Goal: Obtain resource: Download file/media

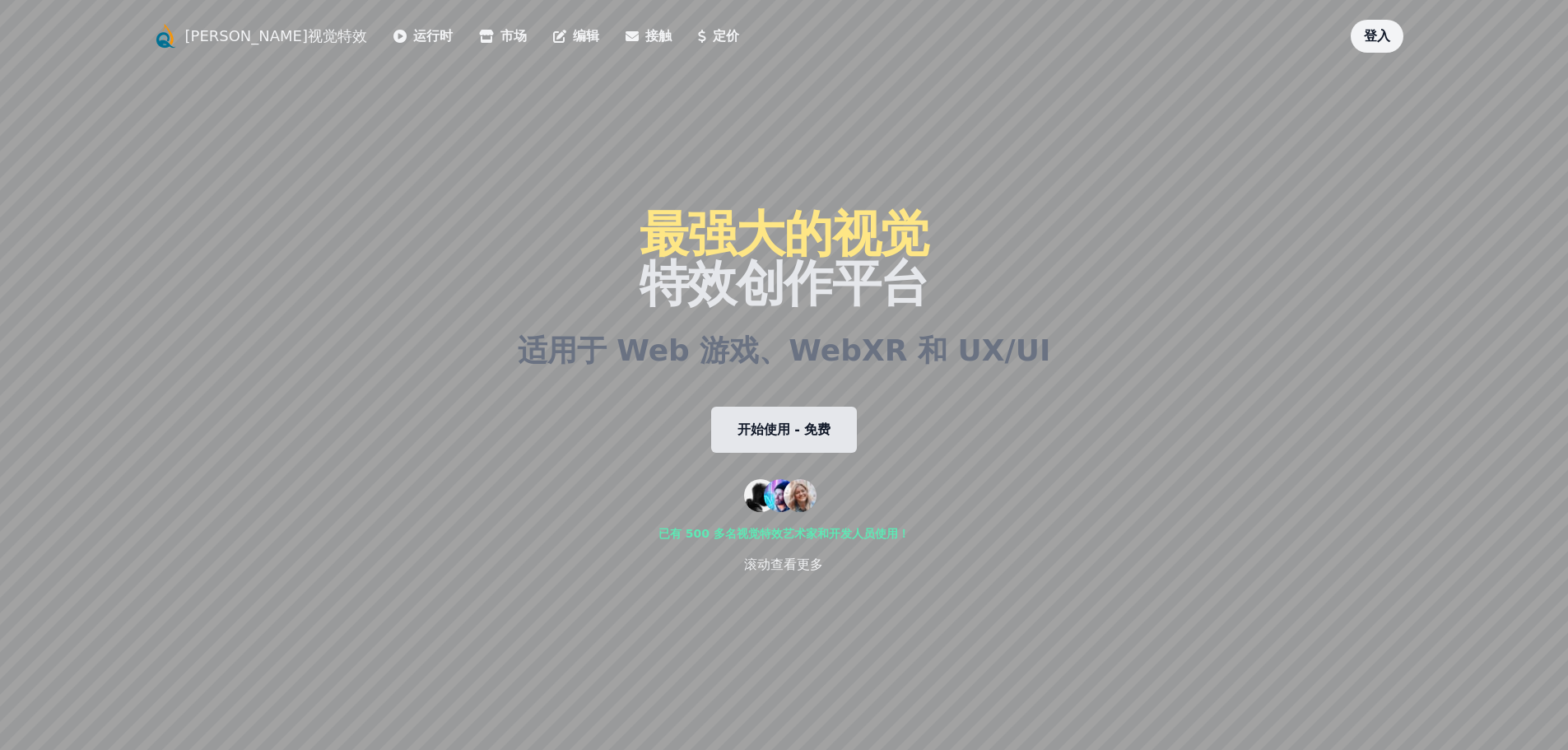
click at [806, 440] on link "开始使用 - 免费" at bounding box center [784, 429] width 146 height 46
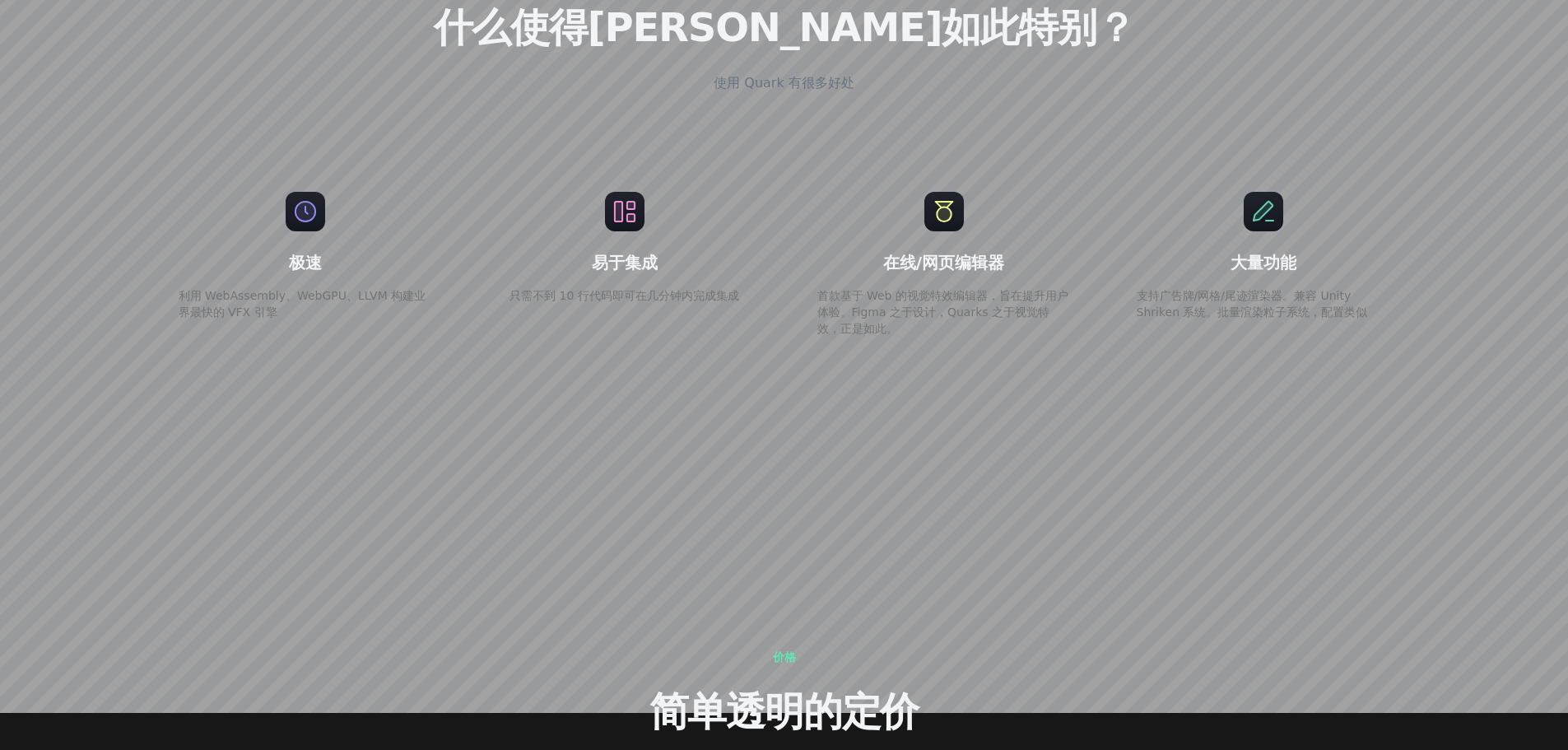
scroll to position [2882, 0]
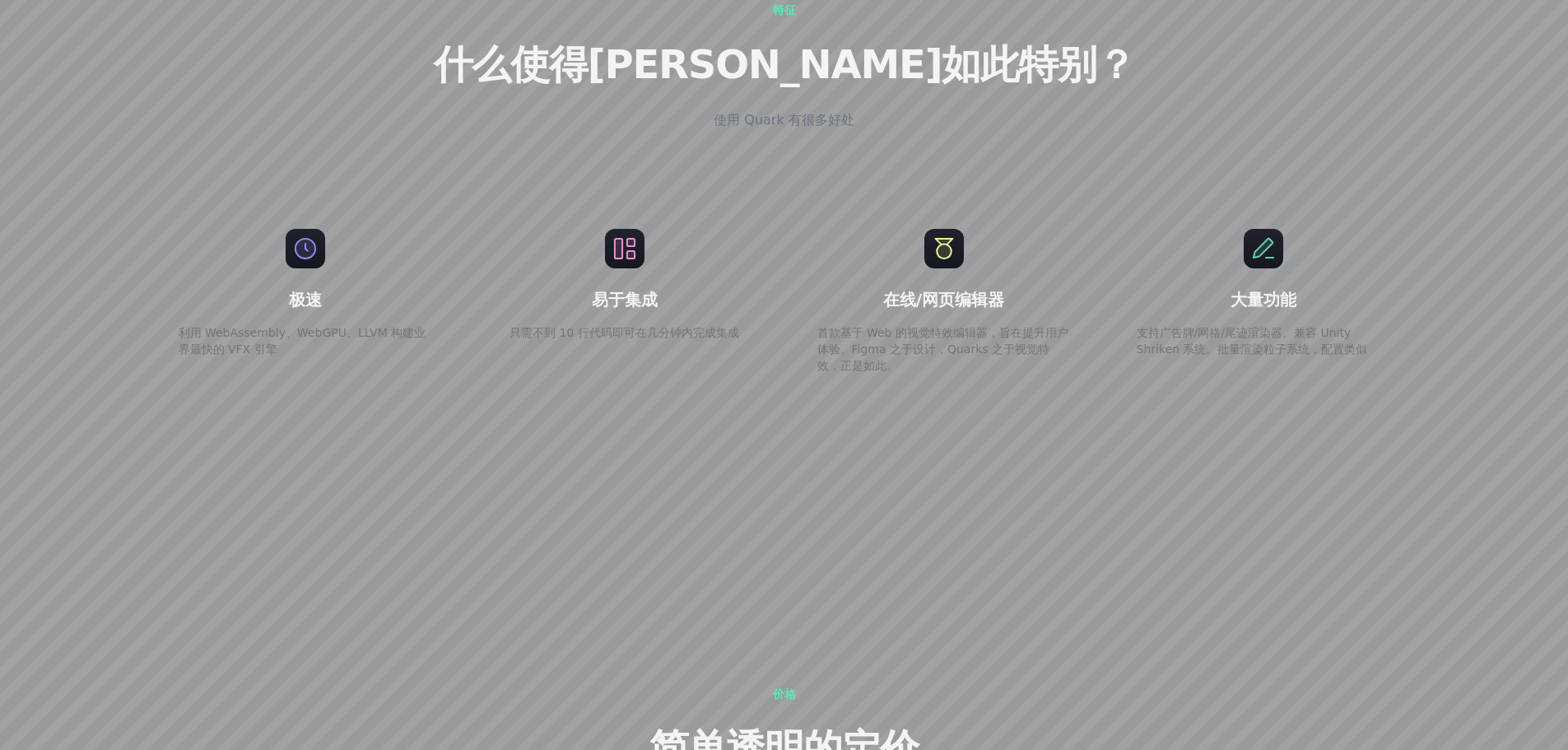
click at [611, 321] on div "易于集成 只需不到 10 行代码即可在几分钟内完成集成" at bounding box center [625, 301] width 306 height 198
click at [619, 336] on font "只需不到 10 行代码即可在几分钟内完成集成" at bounding box center [625, 333] width 230 height 14
click at [500, 336] on div "易于集成 只需不到 10 行代码即可在几分钟内完成集成" at bounding box center [625, 301] width 306 height 198
click at [667, 330] on font "只需不到 10 行代码即可在几分钟内完成集成" at bounding box center [625, 333] width 230 height 14
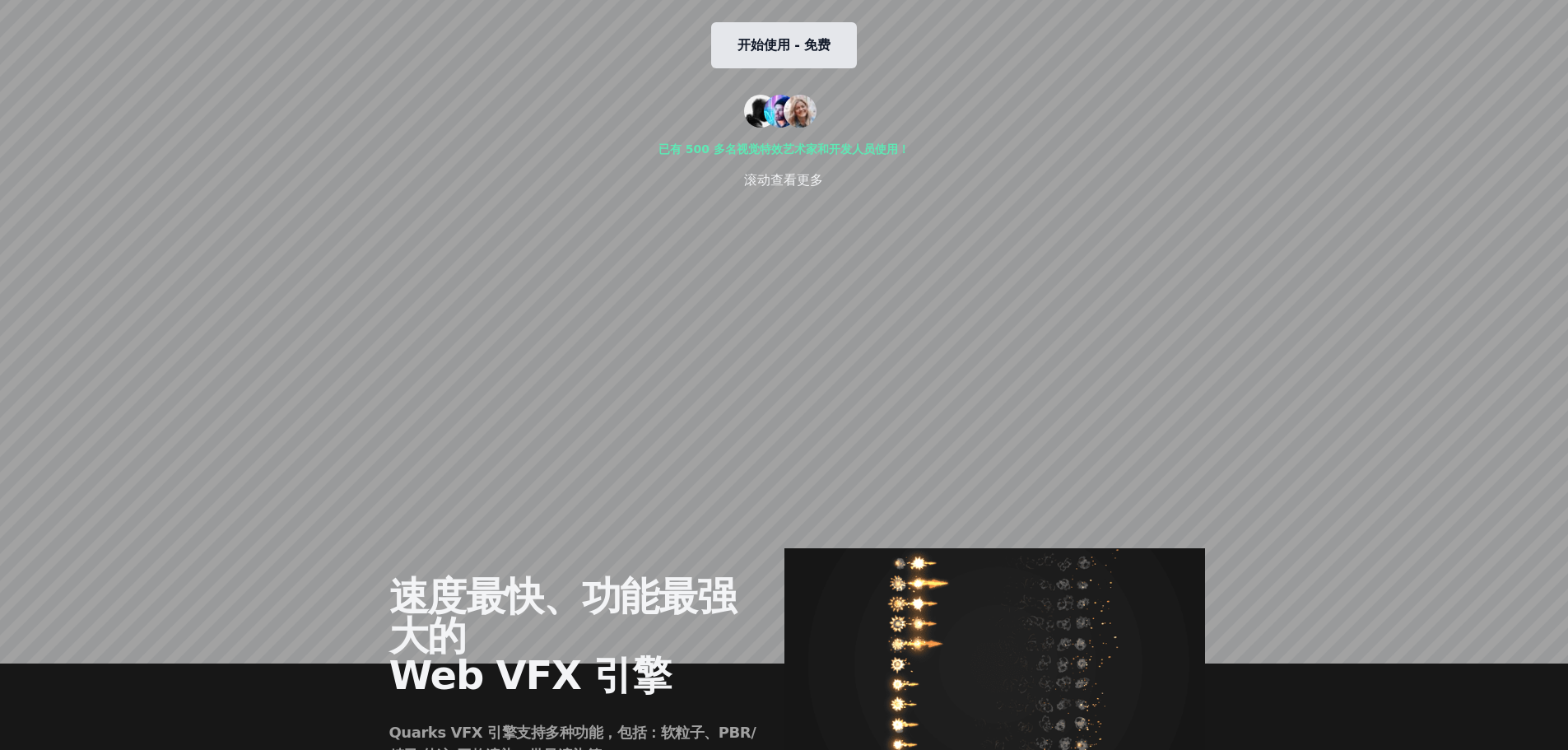
scroll to position [0, 0]
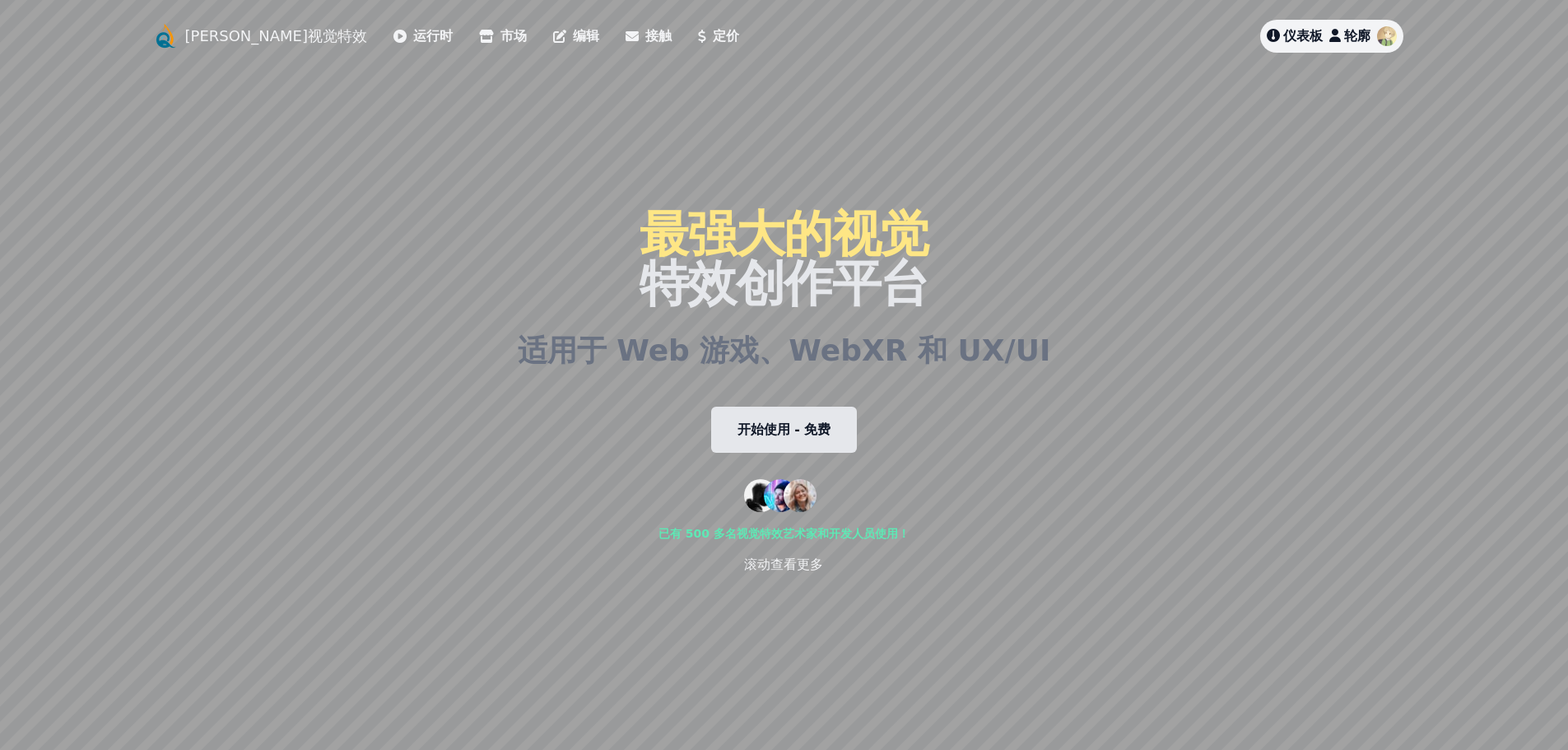
click at [553, 40] on icon at bounding box center [560, 36] width 14 height 14
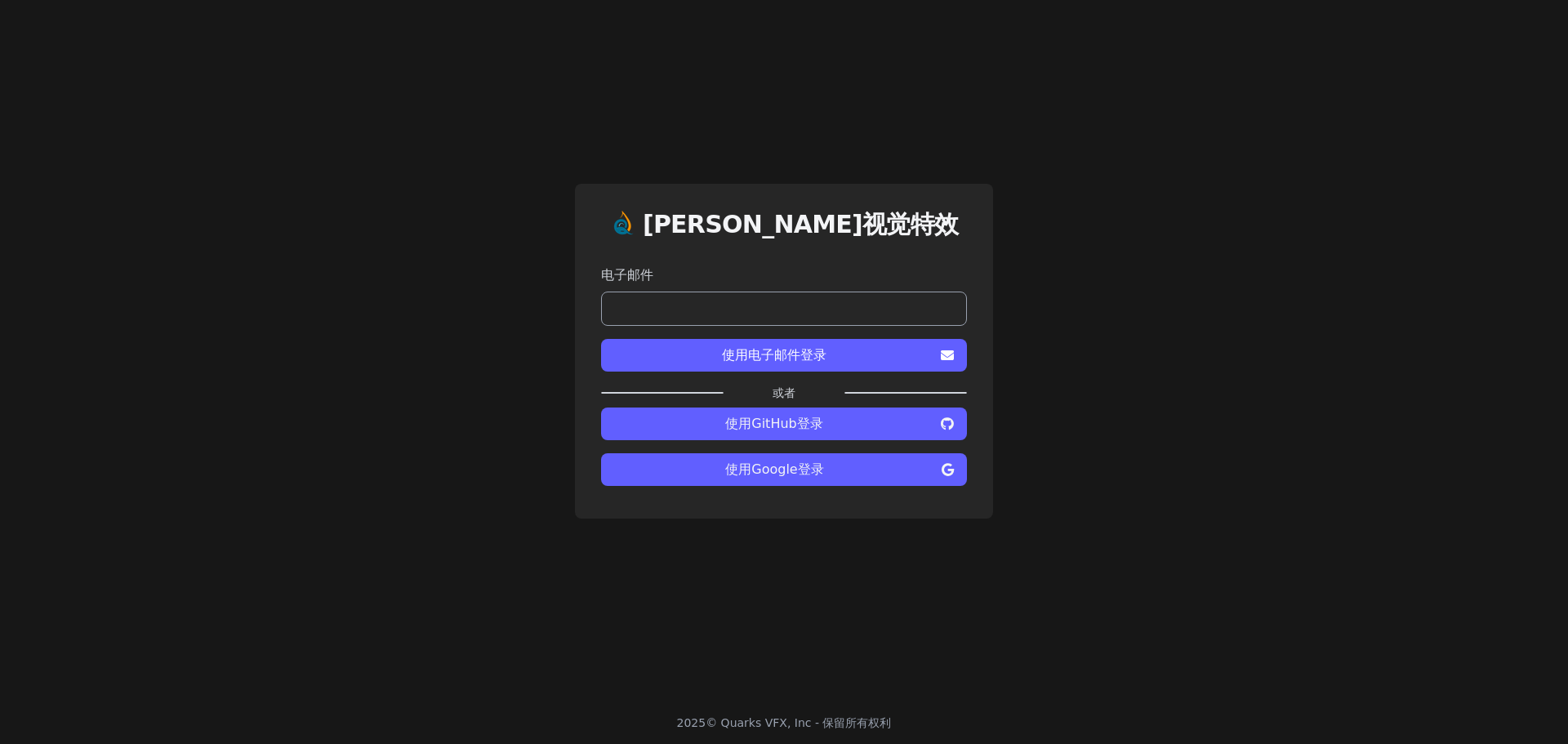
click at [826, 295] on input "email" at bounding box center [784, 308] width 366 height 34
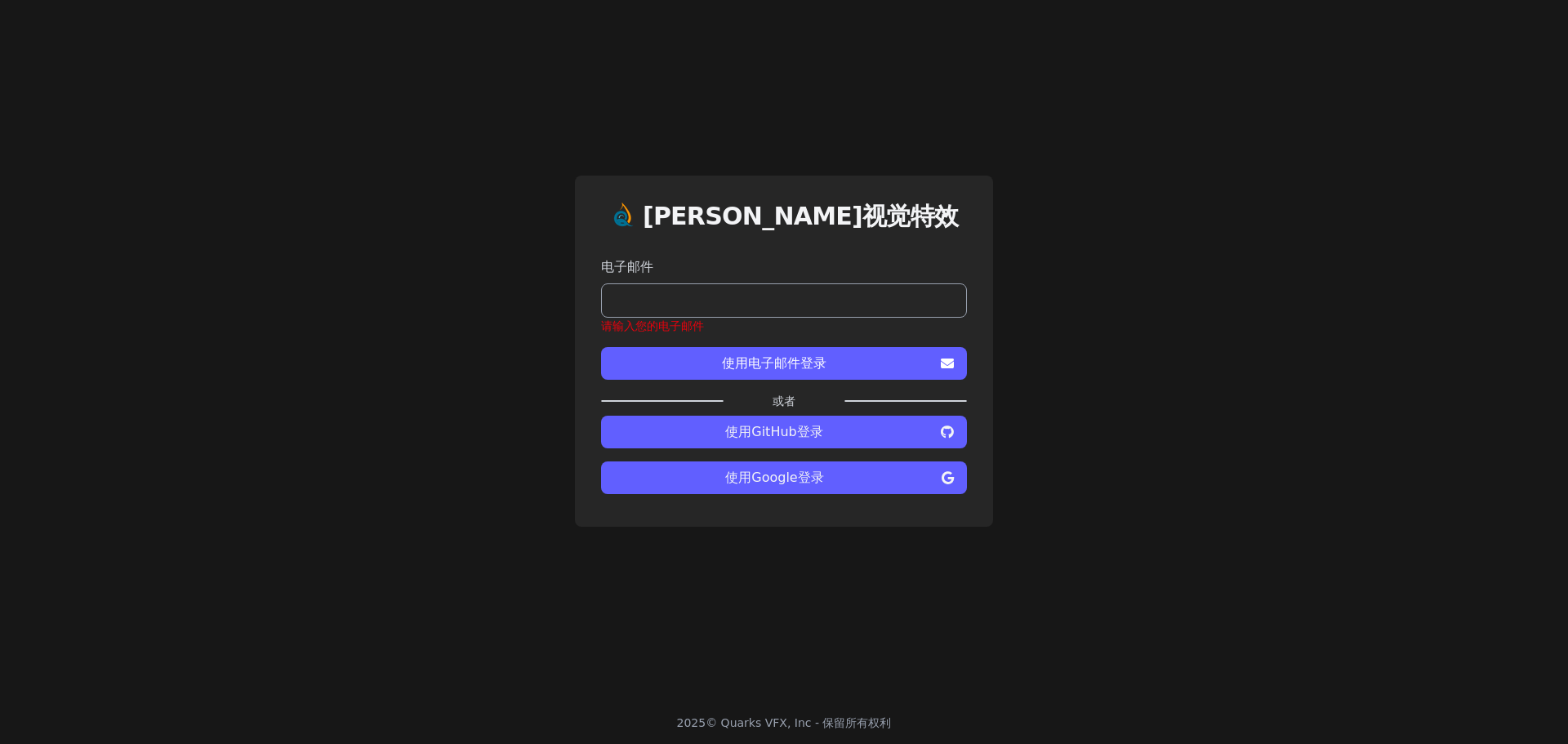
click at [911, 277] on div "电子邮件 请输入您的电子邮件" at bounding box center [784, 295] width 366 height 76
click at [816, 432] on font "登录" at bounding box center [810, 432] width 26 height 15
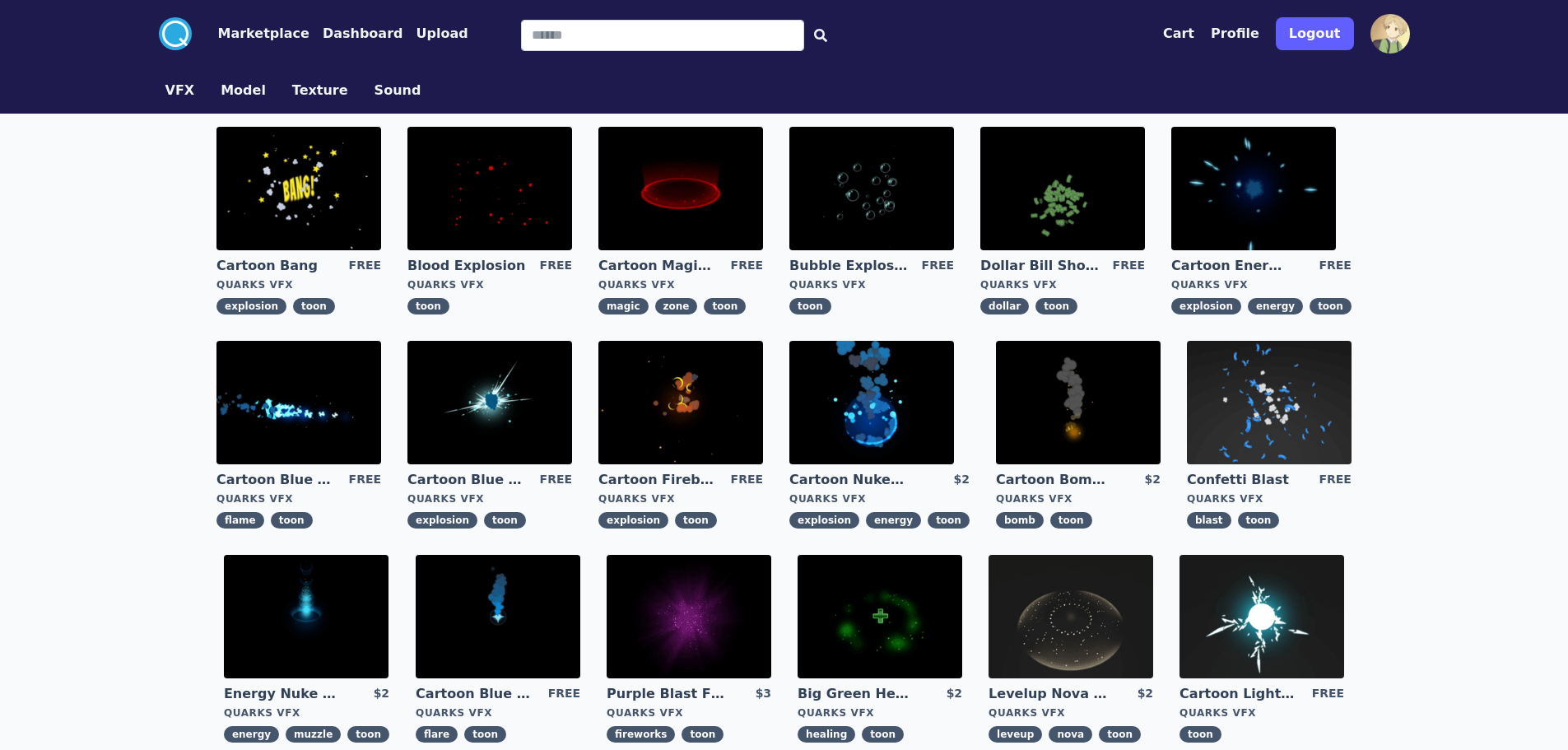
click at [730, 219] on img at bounding box center [681, 188] width 165 height 124
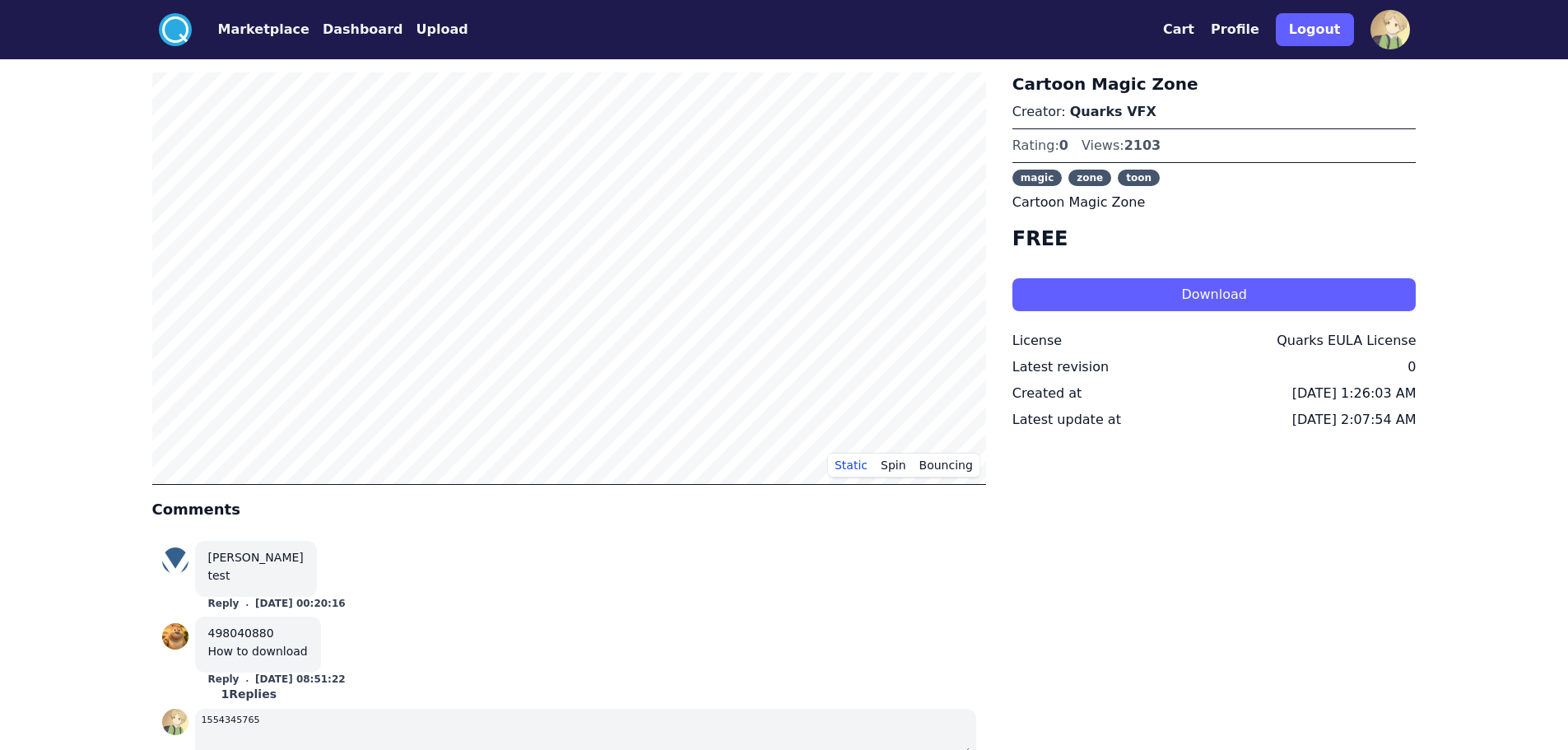
click at [1224, 301] on button "Download" at bounding box center [1214, 295] width 405 height 33
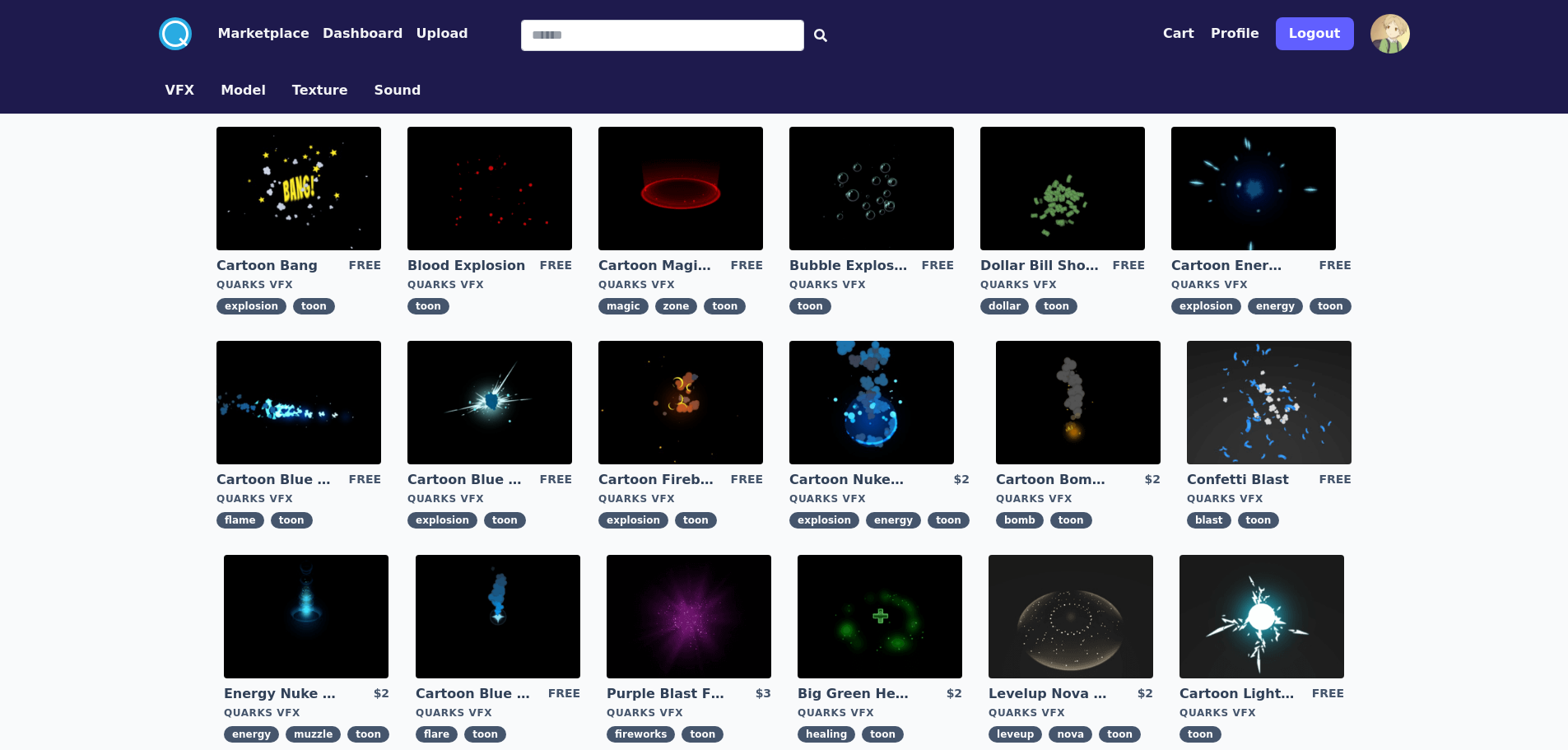
click at [1084, 436] on img at bounding box center [1078, 403] width 165 height 124
click at [547, 379] on img at bounding box center [490, 403] width 165 height 124
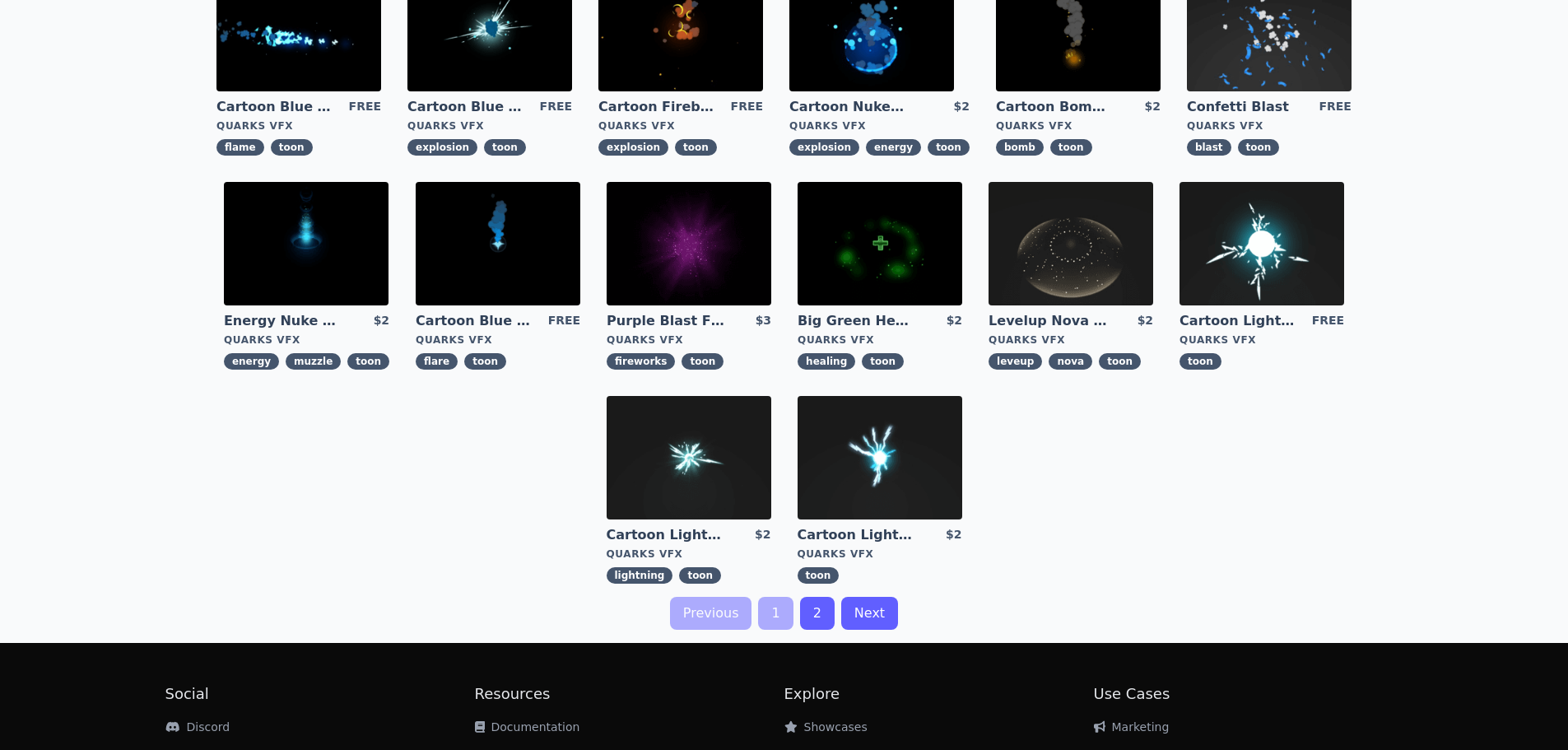
scroll to position [494, 0]
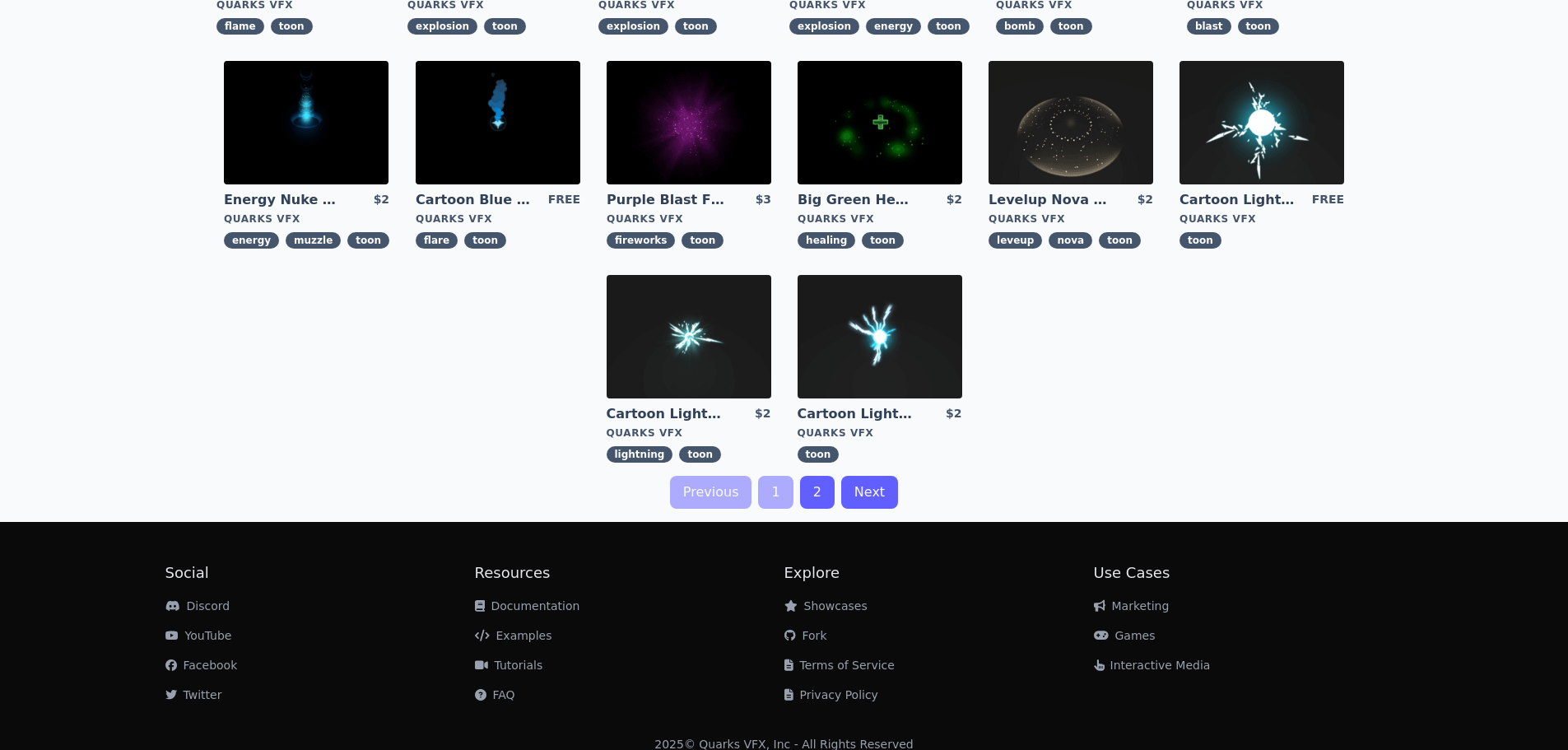
click at [888, 490] on link "Next" at bounding box center [870, 493] width 57 height 33
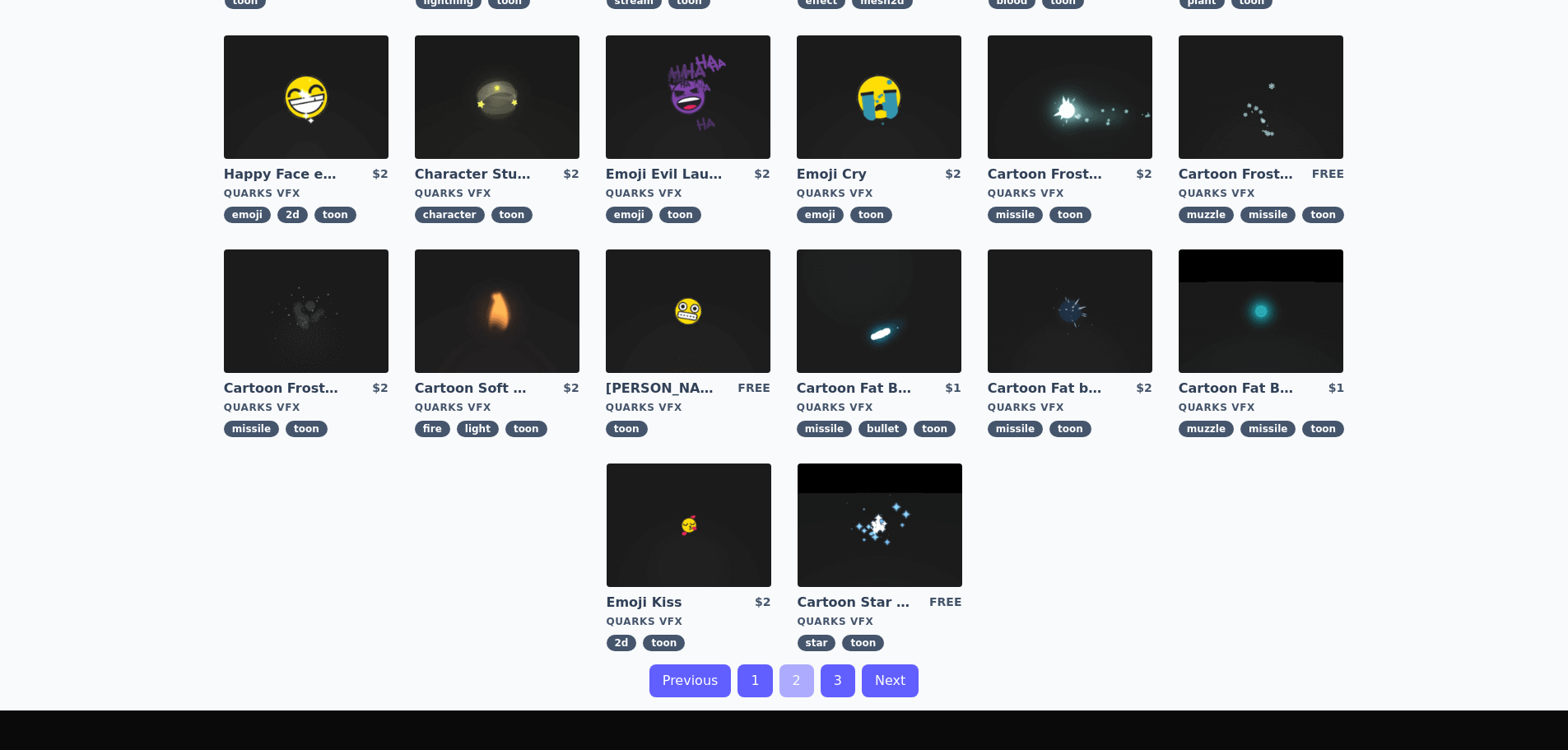
scroll to position [510, 0]
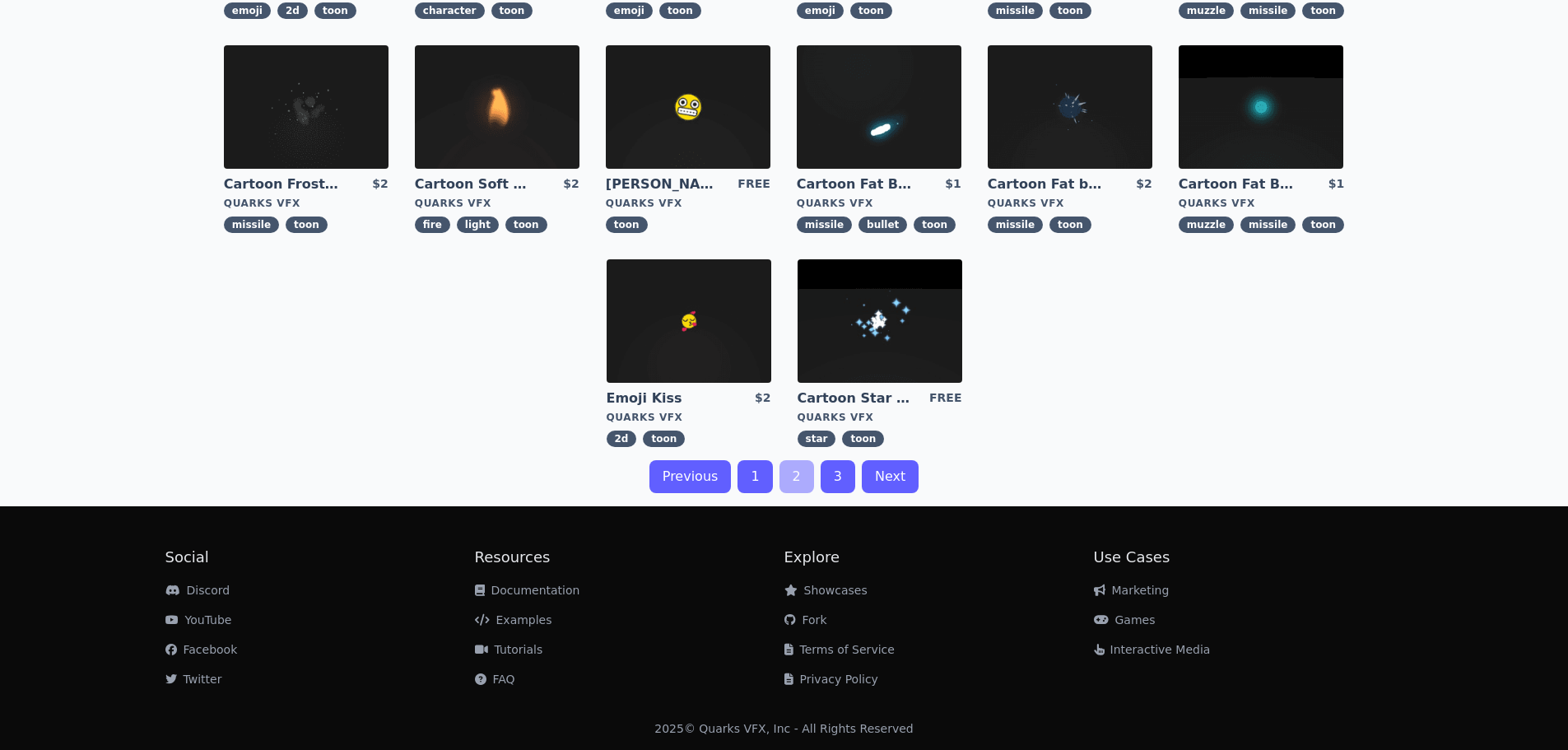
click at [753, 474] on link "1" at bounding box center [754, 477] width 34 height 33
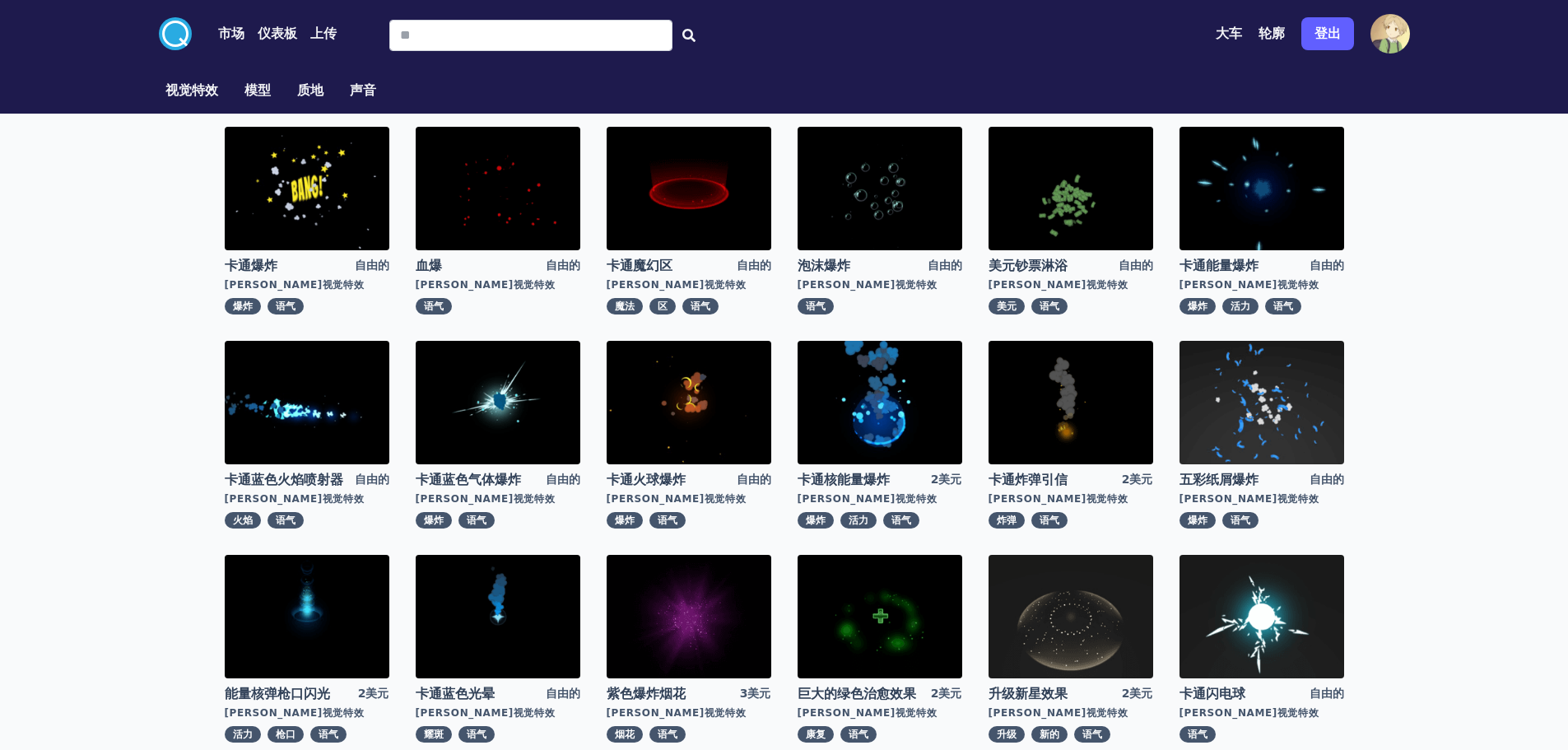
click at [1304, 93] on div "视觉特效 模型 质地 声音" at bounding box center [784, 90] width 1265 height 46
click at [254, 38] on link "仪表板" at bounding box center [271, 33] width 53 height 20
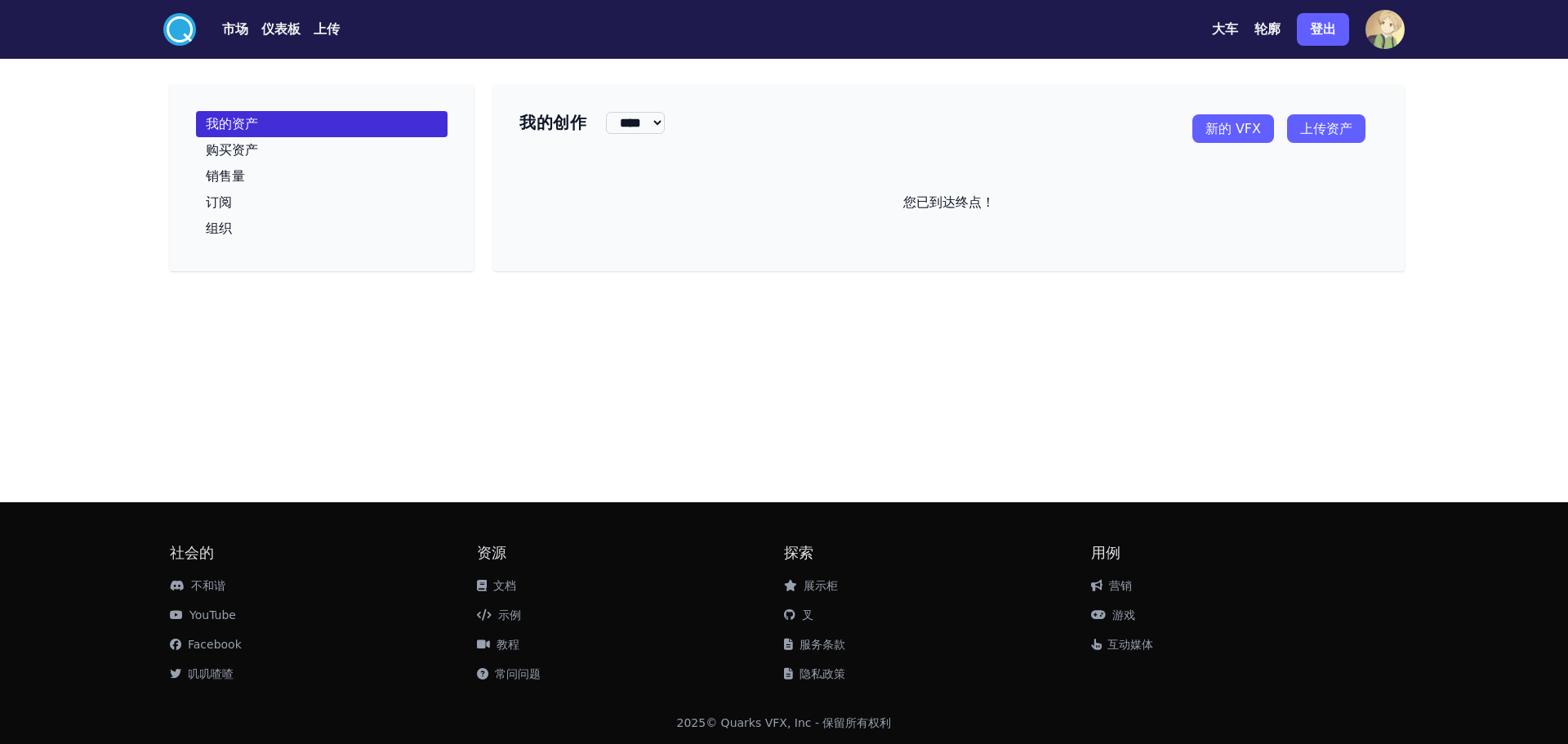
click at [222, 38] on button "市场" at bounding box center [235, 29] width 26 height 19
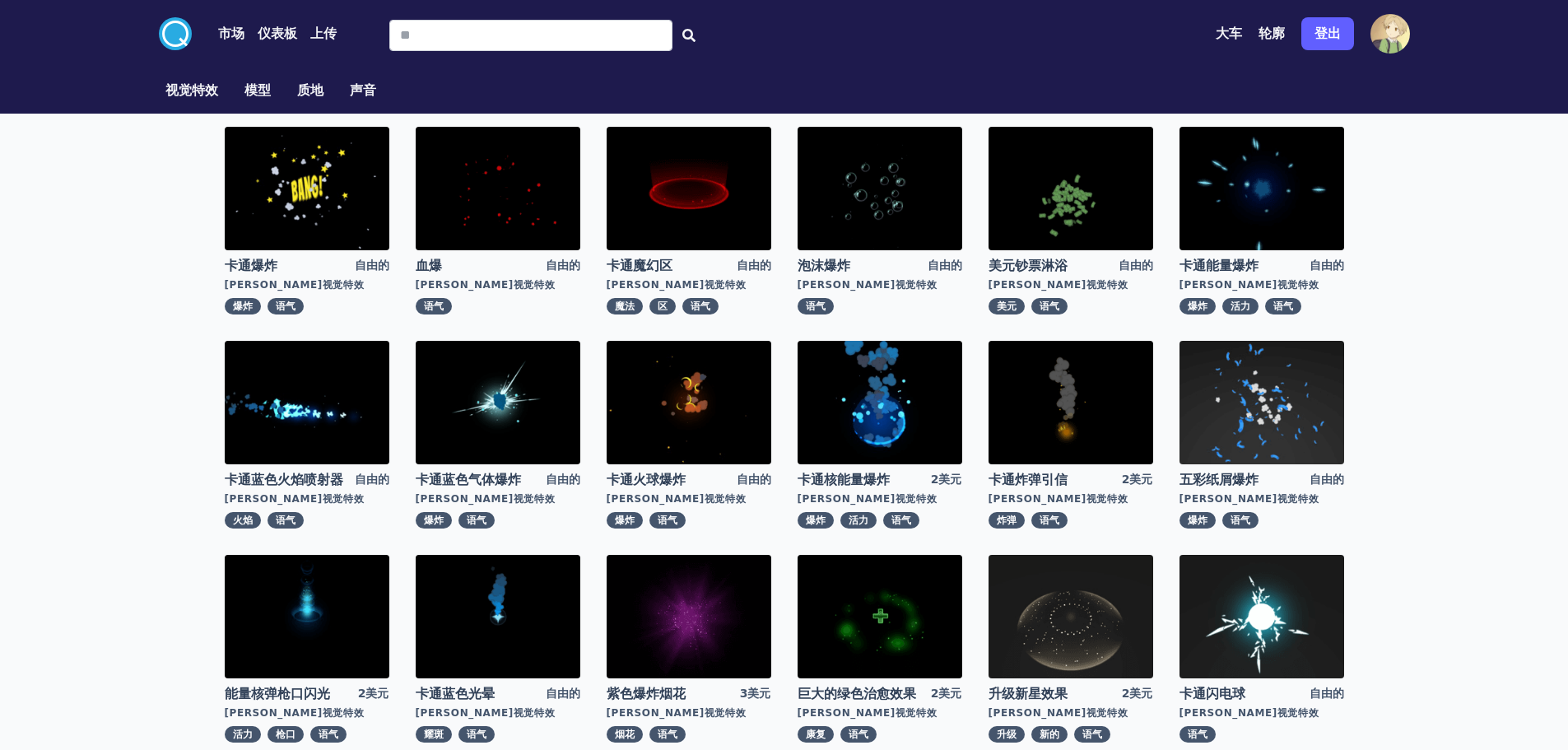
click at [266, 32] on font "仪表板" at bounding box center [277, 33] width 40 height 16
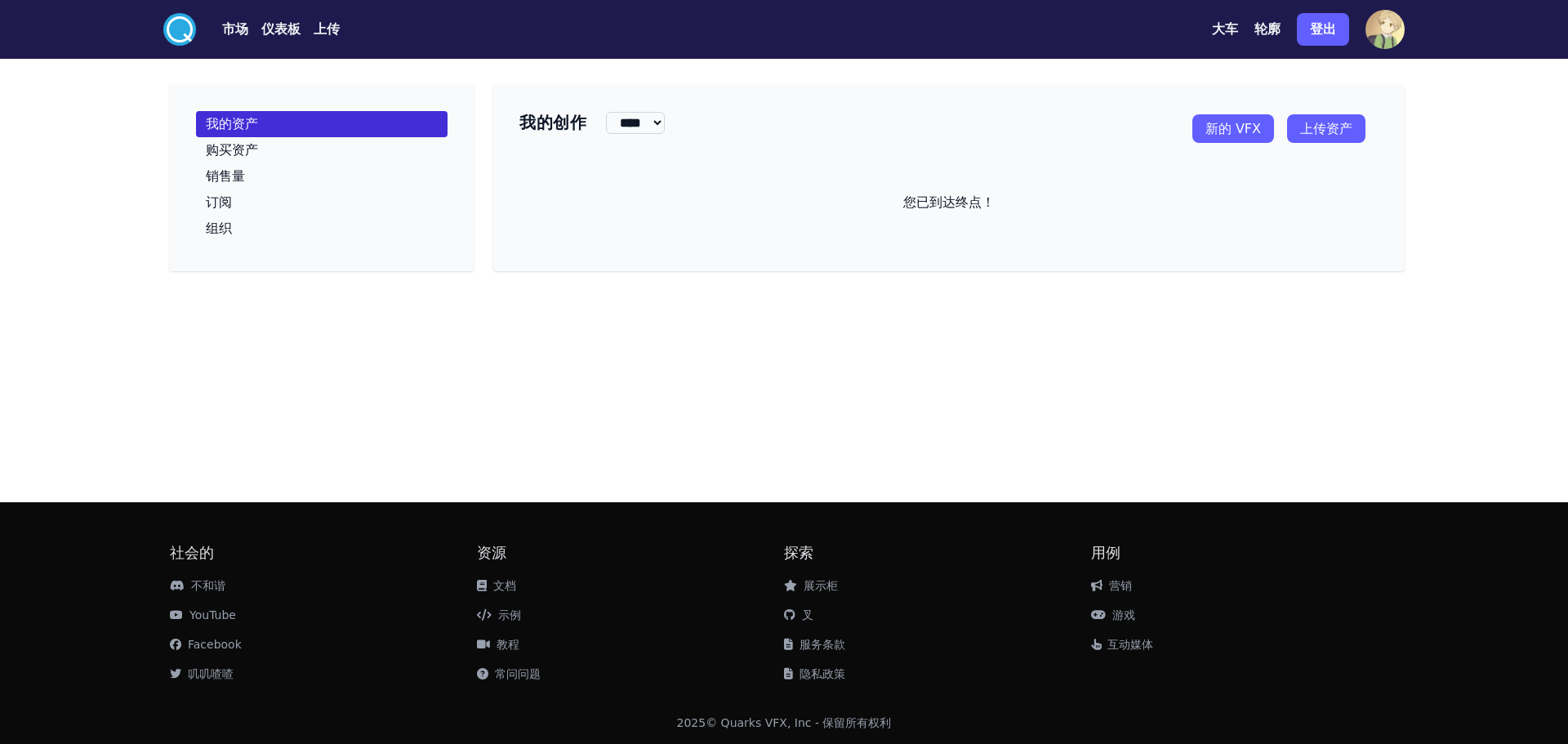
click at [333, 29] on font "上传" at bounding box center [326, 29] width 26 height 15
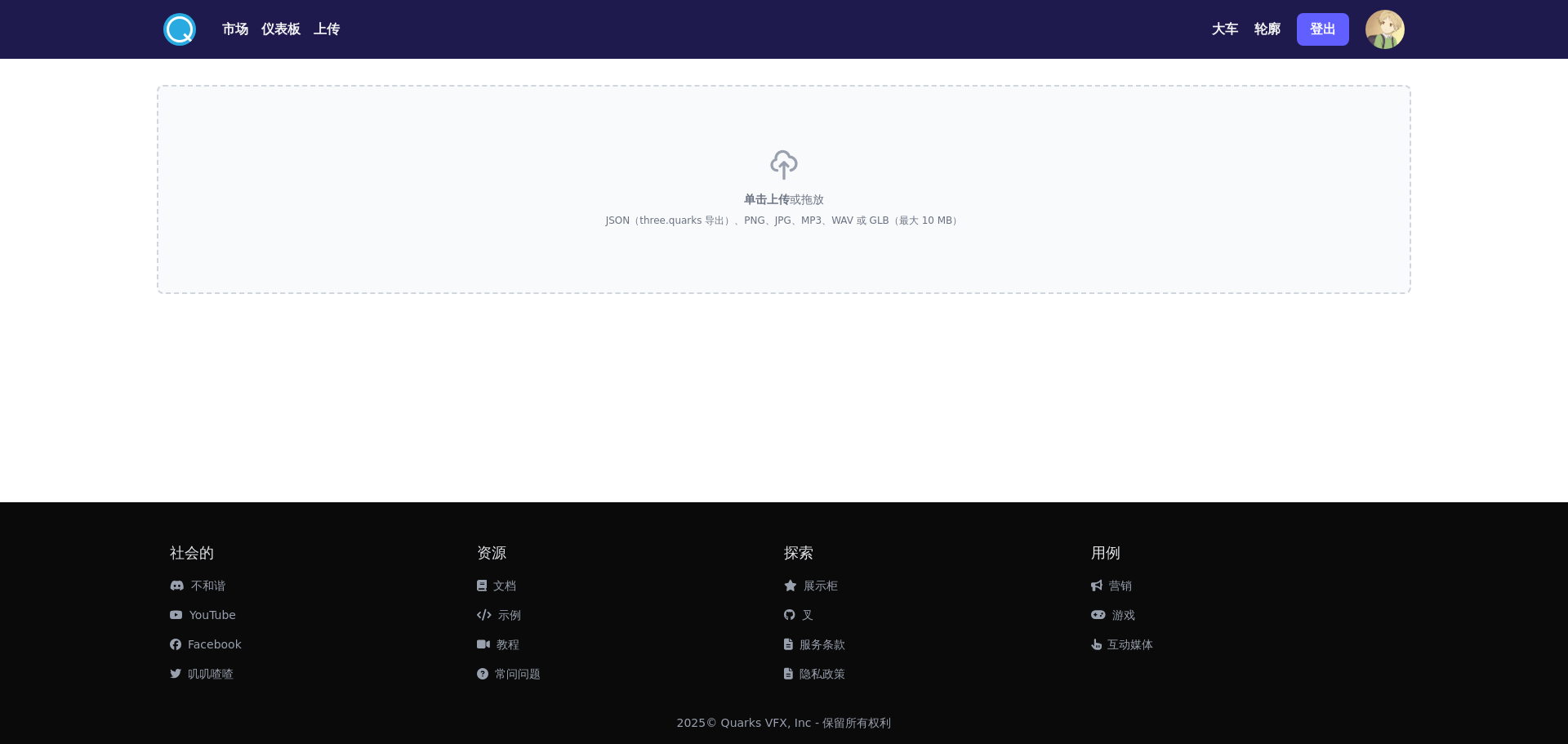
click at [222, 32] on link "市场" at bounding box center [222, 29] width 52 height 19
